Goal: Transaction & Acquisition: Obtain resource

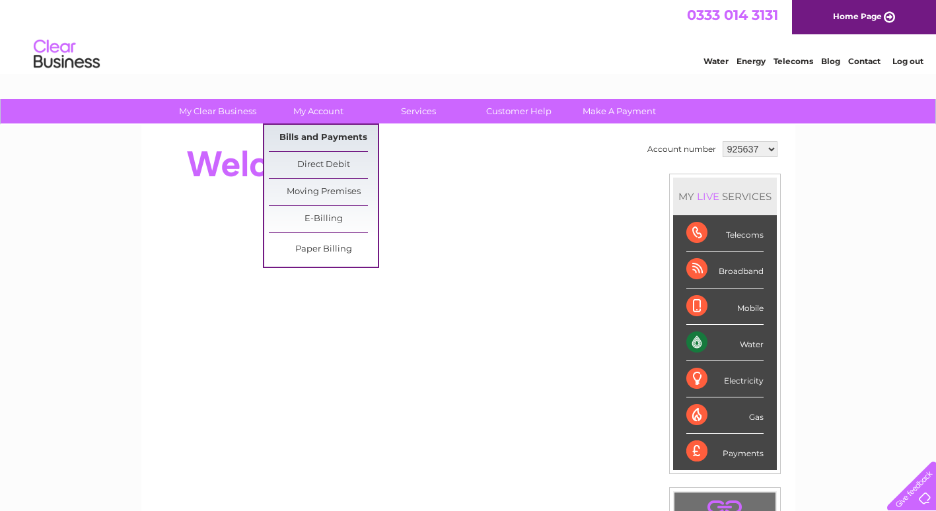
click at [315, 133] on link "Bills and Payments" at bounding box center [323, 138] width 109 height 26
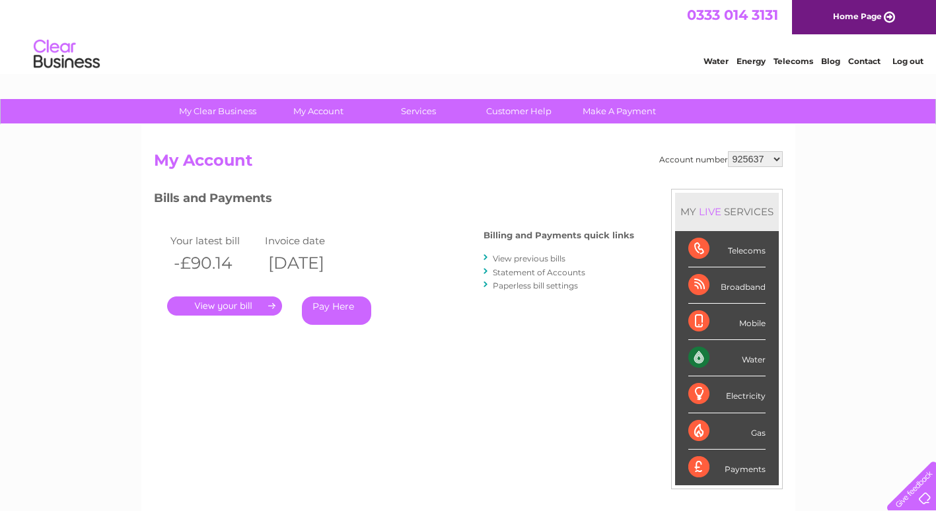
click at [241, 307] on link "." at bounding box center [224, 305] width 115 height 19
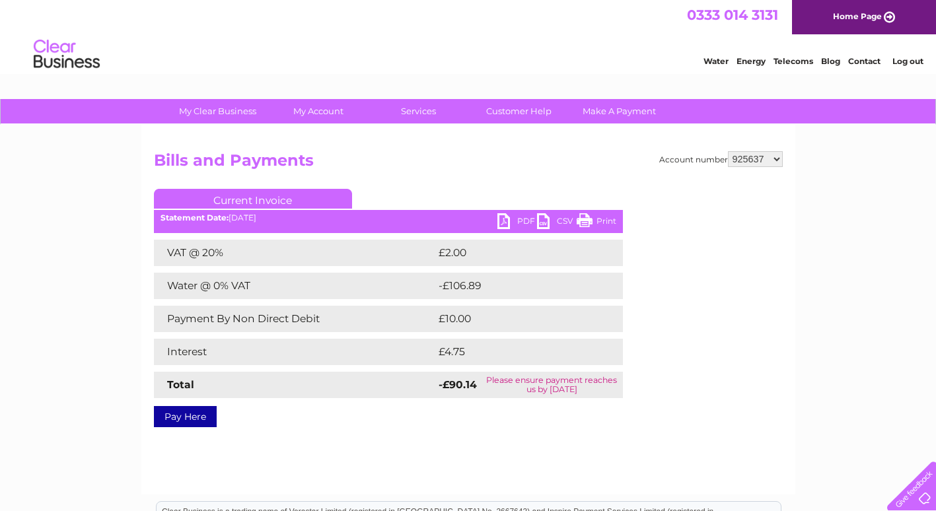
click at [520, 219] on link "PDF" at bounding box center [517, 222] width 40 height 19
click at [910, 60] on link "Log out" at bounding box center [907, 61] width 31 height 10
